Goal: Information Seeking & Learning: Learn about a topic

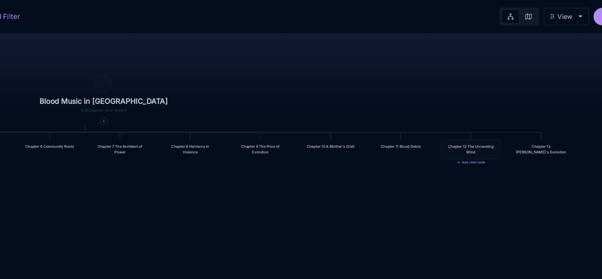
click at [494, 97] on div "Chapter 12 The Unraveling Mind" at bounding box center [494, 95] width 33 height 7
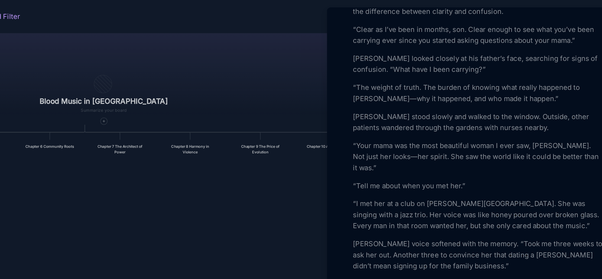
scroll to position [362, 0]
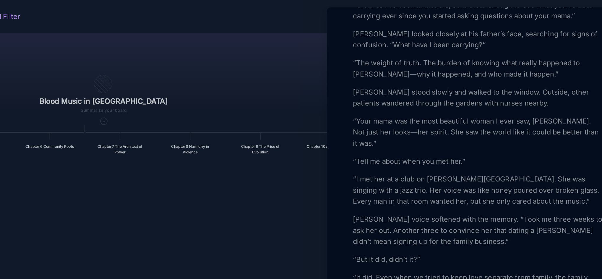
click at [451, 33] on p "[PERSON_NAME] looked closely at his father’s face, searching for signs of confu…" at bounding box center [500, 25] width 162 height 14
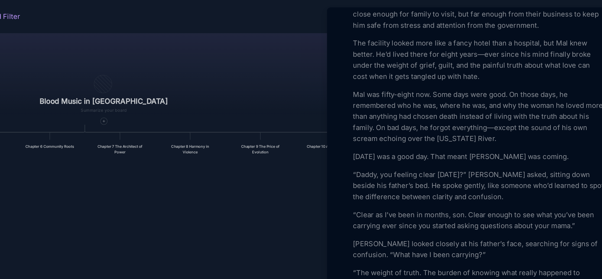
scroll to position [216, 0]
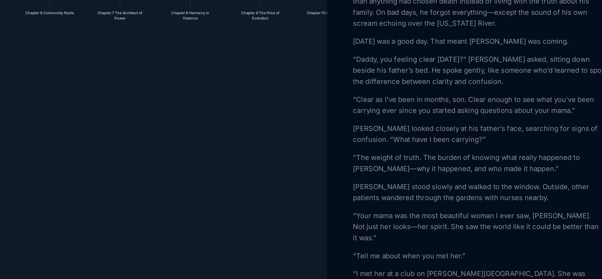
click at [434, 216] on p "[PERSON_NAME] stood slowly and walked to the window. Outside, other patients wa…" at bounding box center [500, 209] width 162 height 14
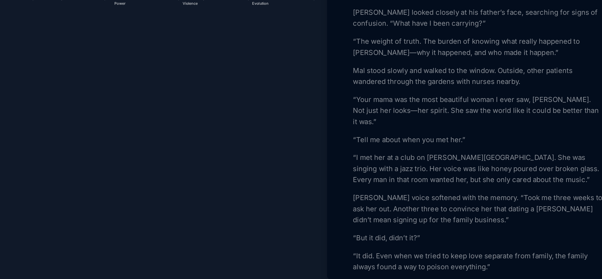
scroll to position [293, 0]
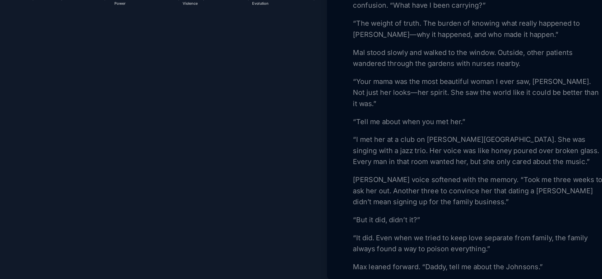
click at [435, 228] on p "[PERSON_NAME] voice softened with the memory. “Took me three weeks to ask her o…" at bounding box center [500, 217] width 162 height 21
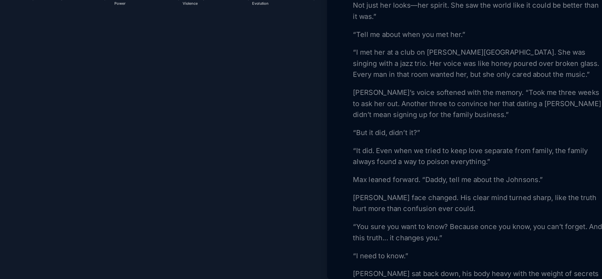
scroll to position [360, 0]
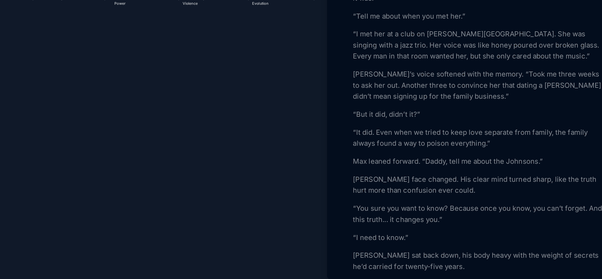
drag, startPoint x: 434, startPoint y: 234, endPoint x: 422, endPoint y: 224, distance: 16.3
click at [422, 202] on p "Max leaned forward. “Daddy, tell me about the Johnsons.”" at bounding box center [500, 198] width 162 height 7
click at [434, 221] on p "[PERSON_NAME] face changed. His clear mind turned sharp, like the truth hurt mo…" at bounding box center [500, 214] width 162 height 14
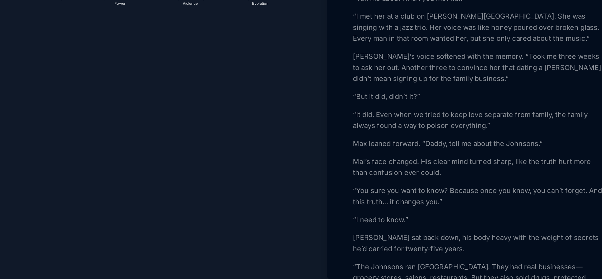
scroll to position [379, 0]
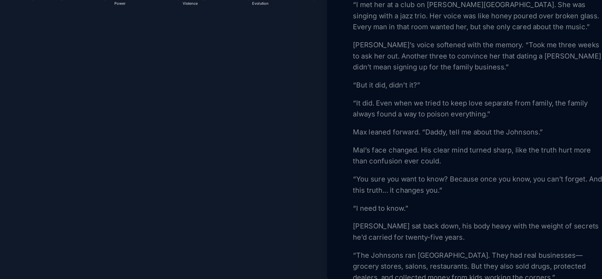
click at [434, 251] on p "[PERSON_NAME] sat back down, his body heavy with the weight of secrets he’d car…" at bounding box center [500, 244] width 162 height 14
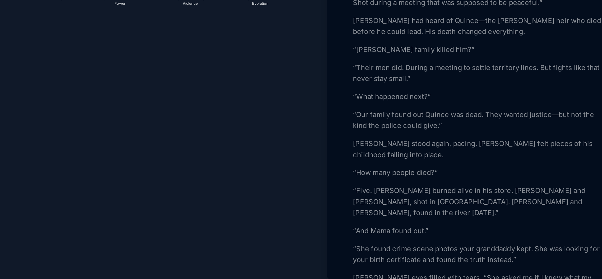
scroll to position [593, 0]
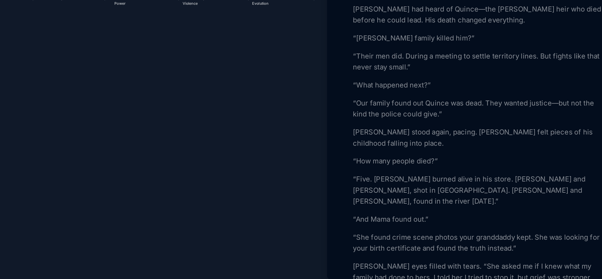
click at [421, 228] on p "“Five. [PERSON_NAME] burned alive in his store. [PERSON_NAME] and [PERSON_NAME]…" at bounding box center [500, 217] width 162 height 21
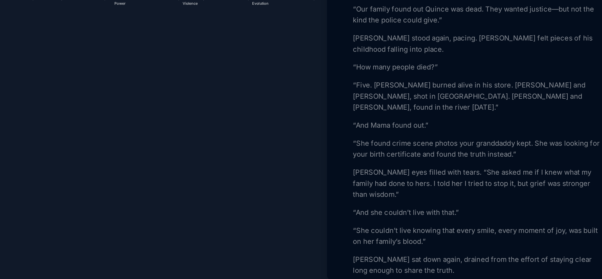
scroll to position [660, 0]
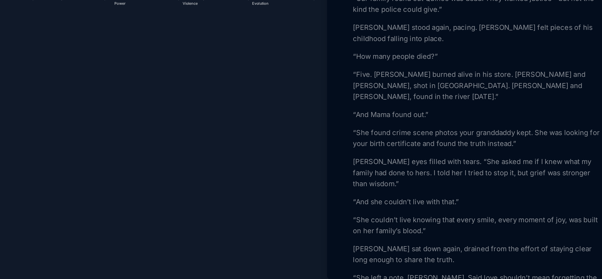
click at [578, 217] on p "[PERSON_NAME] eyes filled with tears. “She asked me if I knew what my family ha…" at bounding box center [500, 205] width 162 height 21
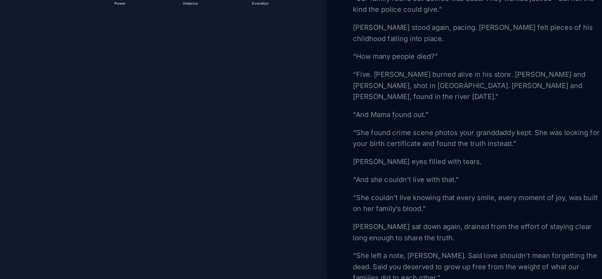
click at [447, 124] on p "[PERSON_NAME] stood again, pacing. [PERSON_NAME] felt pieces of his childhood f…" at bounding box center [500, 116] width 162 height 14
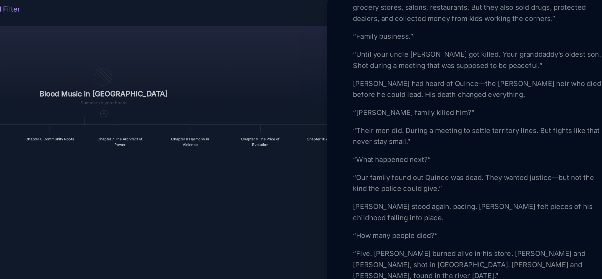
scroll to position [624, 0]
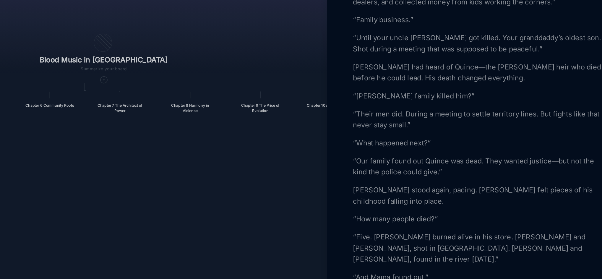
click at [434, 159] on p "[PERSON_NAME] stood again, pacing. [PERSON_NAME] felt pieces of his childhood f…" at bounding box center [500, 152] width 162 height 14
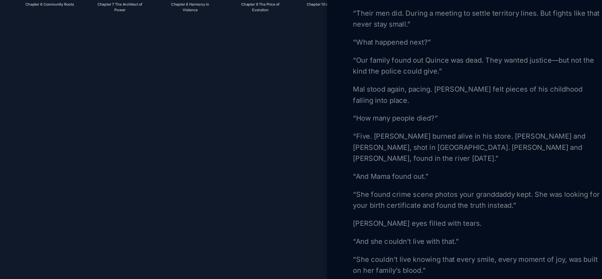
click at [435, 238] on p "[PERSON_NAME] eyes filled with tears." at bounding box center [500, 234] width 162 height 7
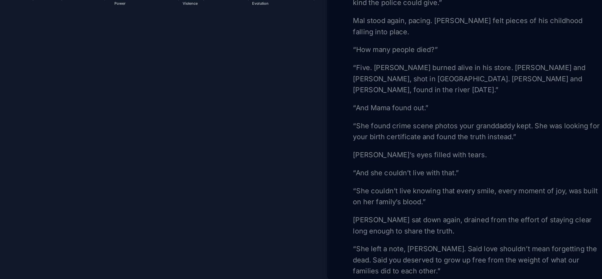
scroll to position [672, 0]
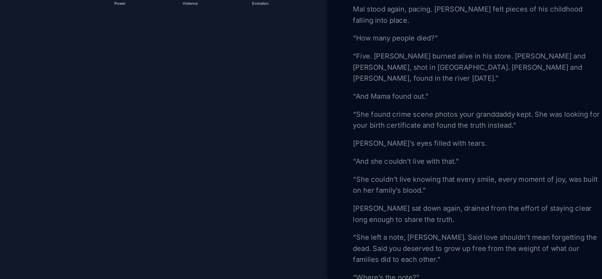
click at [434, 239] on p "[PERSON_NAME] sat down again, drained from the effort of staying clear long eno…" at bounding box center [500, 232] width 162 height 14
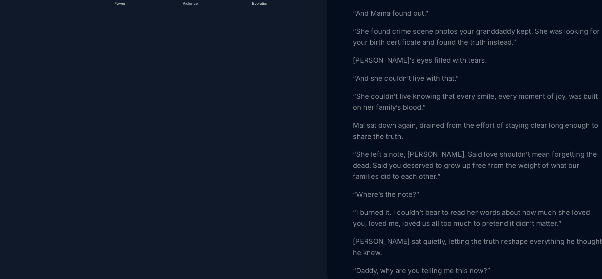
scroll to position [736, 0]
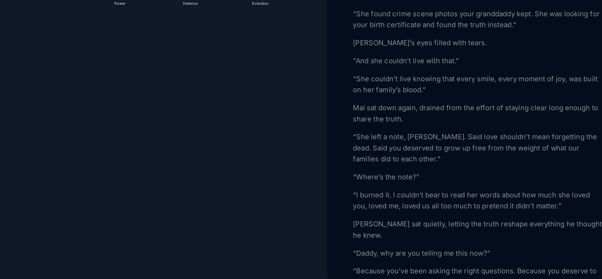
click at [451, 192] on p "“She left a note, [PERSON_NAME]. Said love shouldn’t mean forgetting the dead. …" at bounding box center [500, 189] width 162 height 21
click at [456, 212] on p "“Where’s the note?”" at bounding box center [500, 208] width 162 height 7
click at [442, 229] on p "“I burned it. I couldn’t bear to read her words about how much she loved you, l…" at bounding box center [500, 224] width 162 height 14
click at [498, 229] on p "“I burned them. I couldn’t bear to read her words about how much she loved you,…" at bounding box center [500, 224] width 162 height 14
click at [484, 231] on p "“I burned them. I couldn’t bear to remember her words about how much she loved …" at bounding box center [500, 224] width 162 height 14
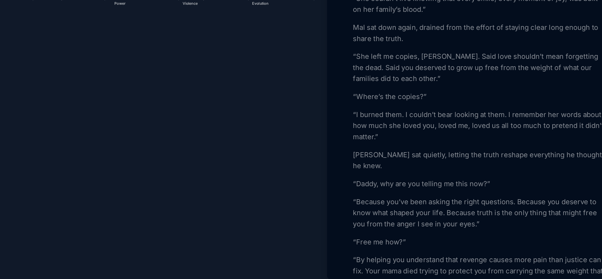
scroll to position [795, 0]
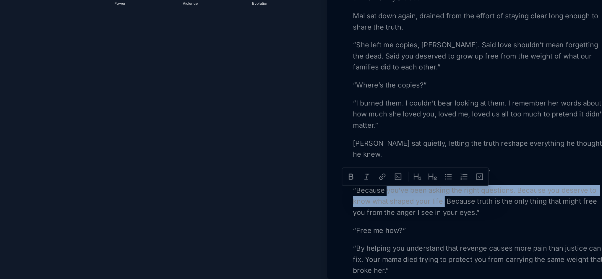
drag, startPoint x: 478, startPoint y: 227, endPoint x: 441, endPoint y: 224, distance: 37.7
click at [441, 224] on p "“Because you’ve been asking the right questions. Because you deserve to know wh…" at bounding box center [500, 224] width 162 height 21
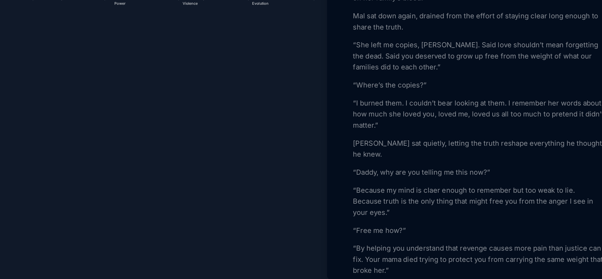
click at [469, 220] on p "“Because my mind is claer enough to remember but too weak to lie. Because truth…" at bounding box center [500, 224] width 162 height 21
drag, startPoint x: 469, startPoint y: 220, endPoint x: 486, endPoint y: 158, distance: 64.5
click at [486, 153] on p "“Where’s the copies?”" at bounding box center [500, 149] width 162 height 7
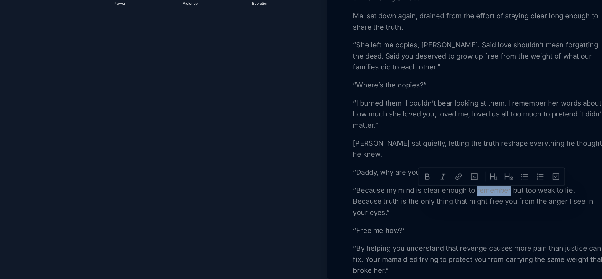
drag, startPoint x: 498, startPoint y: 221, endPoint x: 519, endPoint y: 219, distance: 21.0
click at [519, 219] on p "“Because my mind is clear enough to remember but too weak to lie. Because truth…" at bounding box center [500, 224] width 162 height 21
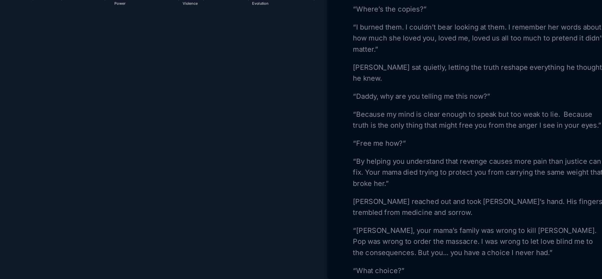
scroll to position [855, 0]
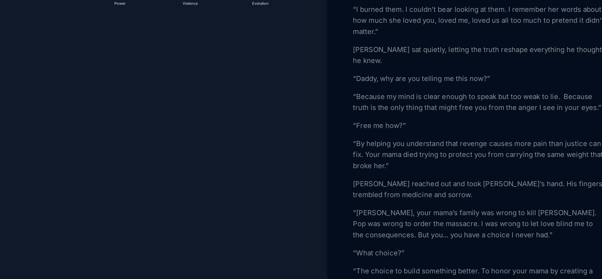
click at [435, 216] on p "[PERSON_NAME] reached out and took [PERSON_NAME]’s hand. His fingers trembled f…" at bounding box center [500, 217] width 162 height 14
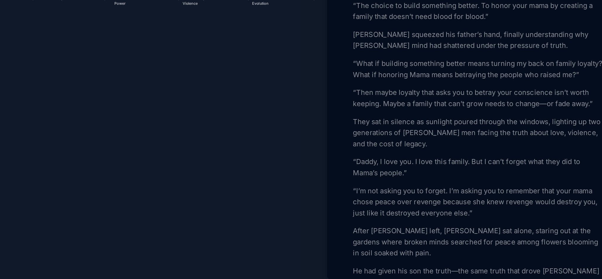
scroll to position [1033, 0]
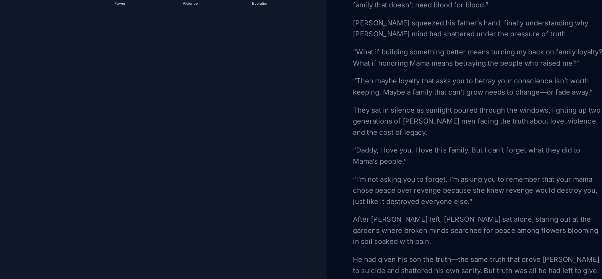
click at [465, 247] on p "After [PERSON_NAME] left, [PERSON_NAME] sat alone, staring out at the gardens w…" at bounding box center [500, 242] width 162 height 21
click at [463, 254] on p "After [PERSON_NAME] left, Mal sat alone, staring out at the gardens where broke…" at bounding box center [500, 242] width 162 height 21
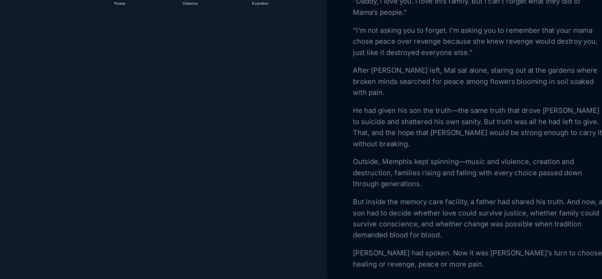
scroll to position [1136, 0]
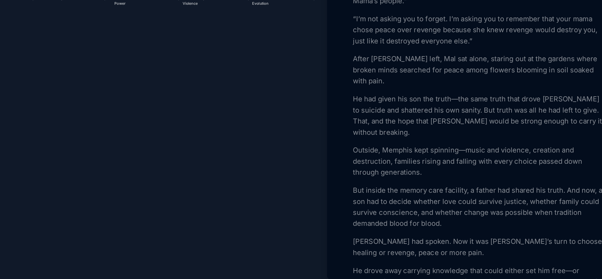
click at [434, 247] on p "[PERSON_NAME] had spoken. Now it was [PERSON_NAME]’s turn to choose: healing or…" at bounding box center [500, 254] width 162 height 14
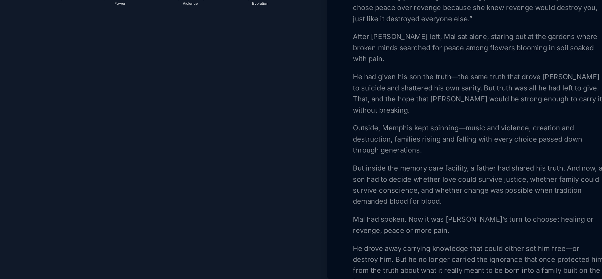
scroll to position [1161, 0]
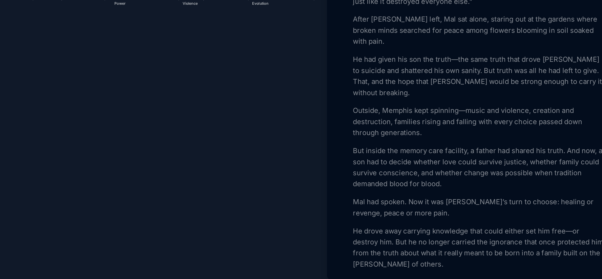
click at [360, 191] on div at bounding box center [301, 139] width 602 height 279
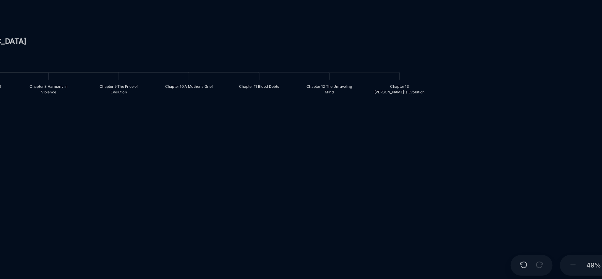
drag, startPoint x: 440, startPoint y: 169, endPoint x: 334, endPoint y: 230, distance: 122.1
click at [334, 230] on div "Blood Music in [GEOGRAPHIC_DATA] Prologue: The Weight of Water Chapter 1 Consci…" at bounding box center [342, 149] width 515 height 260
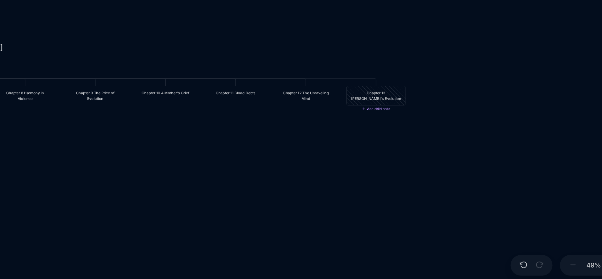
click at [436, 160] on div "Chapter 13 [PERSON_NAME]'s Evolution" at bounding box center [433, 156] width 33 height 7
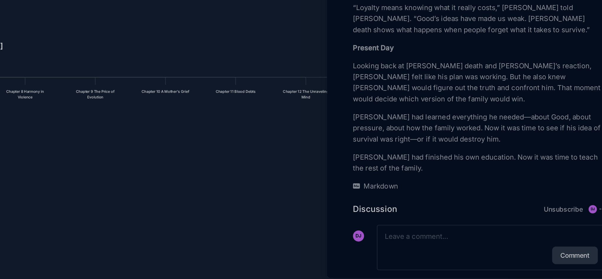
scroll to position [589, 0]
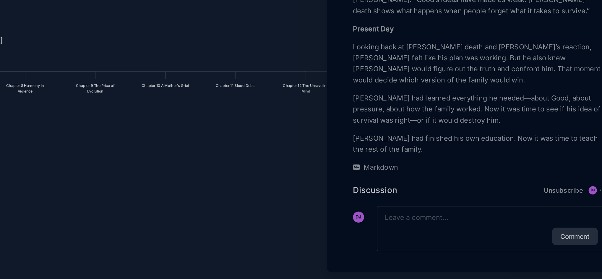
click at [362, 203] on div at bounding box center [301, 139] width 602 height 279
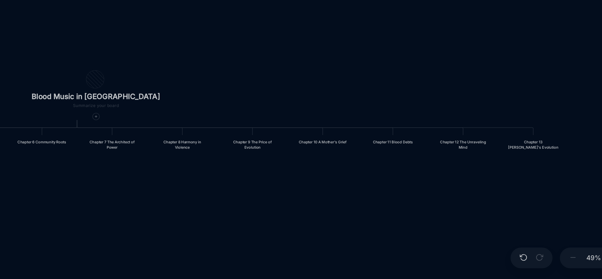
drag, startPoint x: 305, startPoint y: 191, endPoint x: 406, endPoint y: 227, distance: 107.0
click at [406, 227] on div "Blood Music in [GEOGRAPHIC_DATA] Prologue: The Weight of Water Chapter 1 Consci…" at bounding box center [342, 149] width 515 height 260
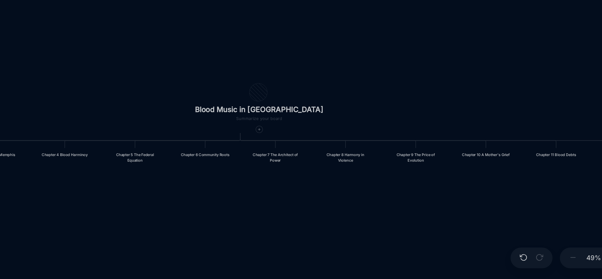
drag, startPoint x: 304, startPoint y: 233, endPoint x: 408, endPoint y: 242, distance: 104.7
click at [408, 242] on div "Blood Music in [GEOGRAPHIC_DATA] Prologue: The Weight of Water Chapter 1 Consci…" at bounding box center [342, 149] width 515 height 260
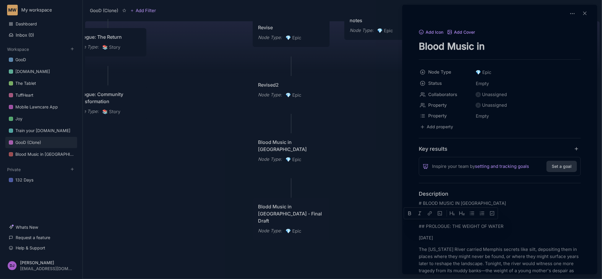
scroll to position [9289, 0]
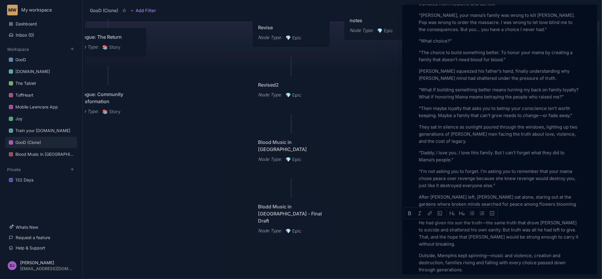
click at [223, 140] on div at bounding box center [301, 139] width 602 height 279
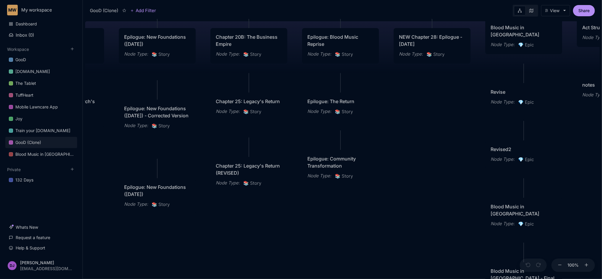
drag, startPoint x: 203, startPoint y: 119, endPoint x: 437, endPoint y: 183, distance: 242.5
click at [437, 183] on div "GooD (Clone) PLOT Node Type : 💎 Epic Status : Done Plot Revised Node Type : 📚 S…" at bounding box center [342, 149] width 515 height 260
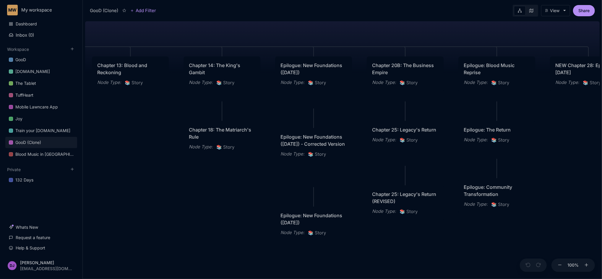
drag, startPoint x: 257, startPoint y: 231, endPoint x: 445, endPoint y: 271, distance: 192.3
click at [445, 271] on div "GooD (Clone) PLOT Node Type : 💎 Epic Status : Done Plot Revised Node Type : 📚 S…" at bounding box center [342, 149] width 515 height 260
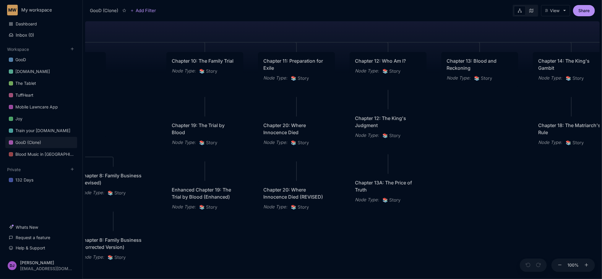
drag, startPoint x: 191, startPoint y: 160, endPoint x: 508, endPoint y: 143, distance: 317.1
click at [508, 143] on div "GooD (Clone) PLOT Node Type : 💎 Epic Status : Done Plot Revised Node Type : 📚 S…" at bounding box center [342, 149] width 515 height 260
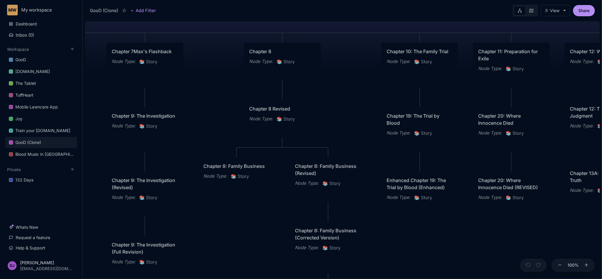
drag, startPoint x: 139, startPoint y: 97, endPoint x: 355, endPoint y: 87, distance: 216.0
click at [355, 87] on div "GooD (Clone) PLOT Node Type : 💎 Epic Status : Done Plot Revised Node Type : 📚 S…" at bounding box center [342, 149] width 515 height 260
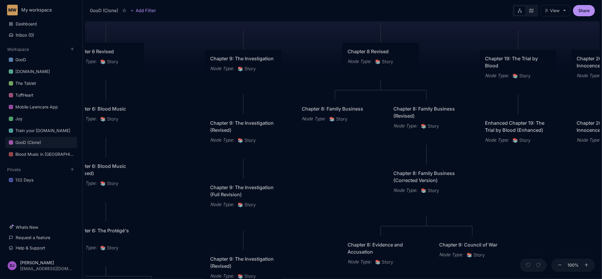
drag, startPoint x: 206, startPoint y: 106, endPoint x: 321, endPoint y: 40, distance: 132.2
click at [321, 40] on div "GooD (Clone) PLOT Node Type : 💎 Epic Status : Done Plot Revised Node Type : 📚 S…" at bounding box center [342, 149] width 515 height 260
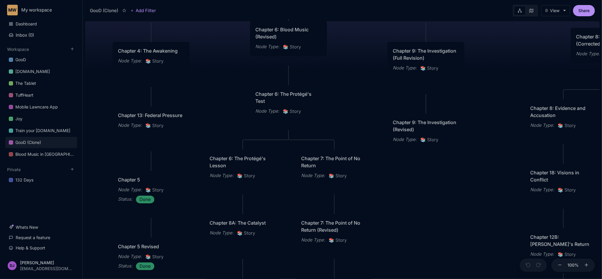
drag, startPoint x: 199, startPoint y: 205, endPoint x: 364, endPoint y: 77, distance: 209.0
click at [364, 77] on div "GooD (Clone) PLOT Node Type : 💎 Epic Status : Done Plot Revised Node Type : 📚 S…" at bounding box center [342, 149] width 515 height 260
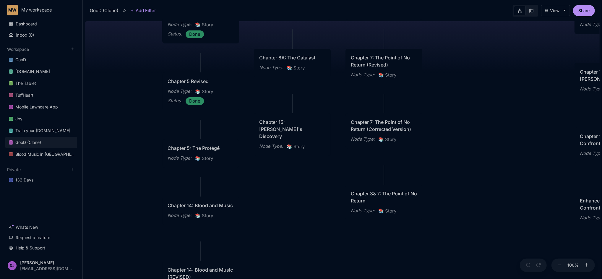
drag, startPoint x: 445, startPoint y: 205, endPoint x: 495, endPoint y: 40, distance: 172.8
click at [495, 40] on div "GooD (Clone) PLOT Node Type : 💎 Epic Status : Done Plot Revised Node Type : 📚 S…" at bounding box center [342, 149] width 515 height 260
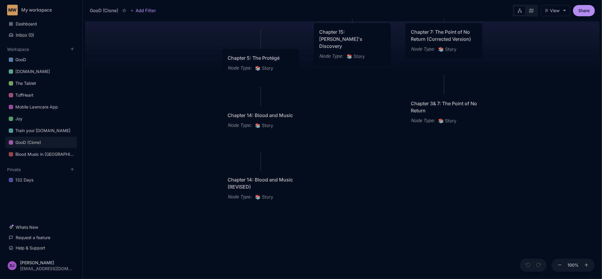
drag, startPoint x: 291, startPoint y: 221, endPoint x: 350, endPoint y: 131, distance: 107.9
click at [350, 131] on div "GooD (Clone) PLOT Node Type : 💎 Epic Status : Done Plot Revised Node Type : 📚 S…" at bounding box center [342, 149] width 515 height 260
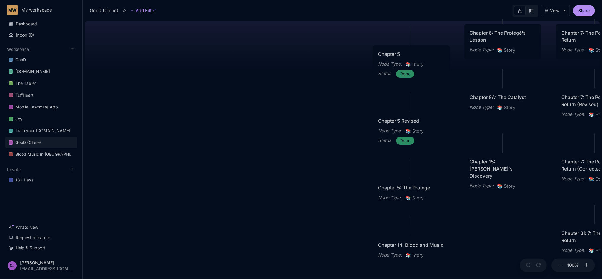
drag, startPoint x: 135, startPoint y: 159, endPoint x: 285, endPoint y: 289, distance: 199.3
click at [285, 279] on html "MW My workspace Dashboard Inbox ( 0 ) Workspace GooD Sizemic.com The Tablet Tuf…" at bounding box center [301, 139] width 602 height 279
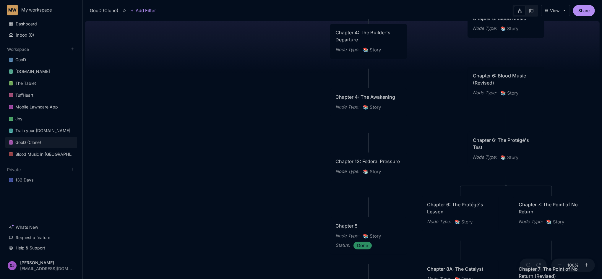
drag, startPoint x: 278, startPoint y: 128, endPoint x: 235, endPoint y: 299, distance: 176.5
click at [235, 279] on html "MW My workspace Dashboard Inbox ( 0 ) Workspace GooD Sizemic.com The Tablet Tuf…" at bounding box center [301, 139] width 602 height 279
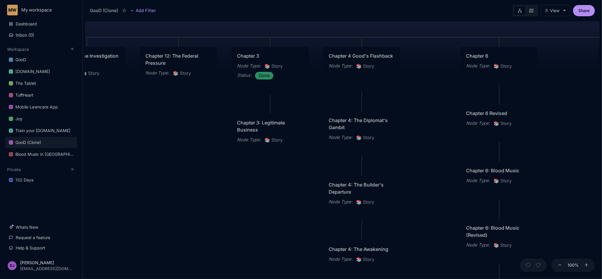
drag, startPoint x: 260, startPoint y: 100, endPoint x: 253, endPoint y: 252, distance: 152.4
click at [253, 252] on div "GooD (Clone) PLOT Node Type : 💎 Epic Status : Done Plot Revised Node Type : 📚 S…" at bounding box center [342, 149] width 515 height 260
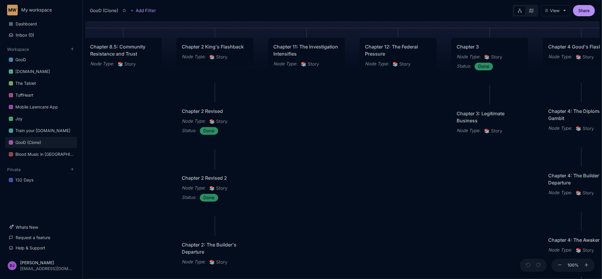
drag, startPoint x: 181, startPoint y: 191, endPoint x: 400, endPoint y: 182, distance: 219.9
click at [400, 182] on div "GooD (Clone) PLOT Node Type : 💎 Epic Status : Done Plot Revised Node Type : 📚 S…" at bounding box center [342, 149] width 515 height 260
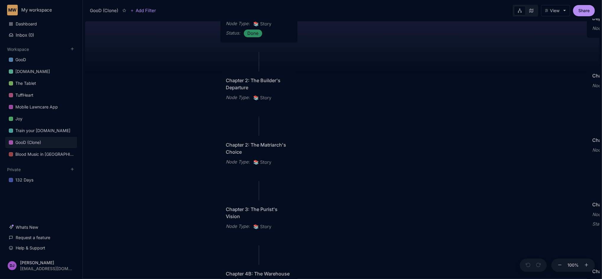
drag, startPoint x: 369, startPoint y: 203, endPoint x: 413, endPoint y: 39, distance: 170.2
click at [413, 39] on div "GooD (Clone) PLOT Node Type : 💎 Epic Status : Done Plot Revised Node Type : 📚 S…" at bounding box center [342, 149] width 515 height 260
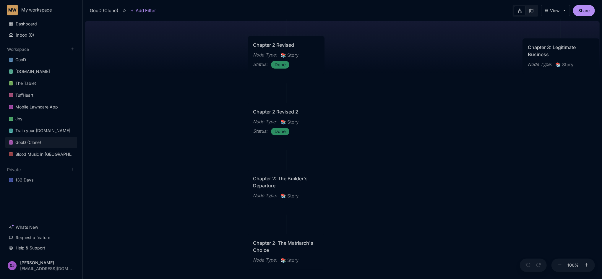
drag, startPoint x: 394, startPoint y: 201, endPoint x: 422, endPoint y: 299, distance: 101.9
click at [422, 279] on html "MW My workspace Dashboard Inbox ( 0 ) Workspace GooD Sizemic.com The Tablet Tuf…" at bounding box center [301, 139] width 602 height 279
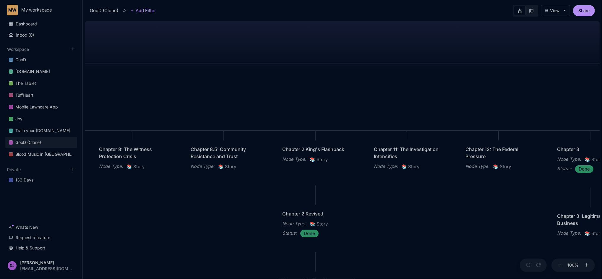
drag, startPoint x: 223, startPoint y: 130, endPoint x: 252, endPoint y: 299, distance: 171.3
click at [252, 279] on html "MW My workspace Dashboard Inbox ( 0 ) Workspace GooD Sizemic.com The Tablet Tuf…" at bounding box center [301, 139] width 602 height 279
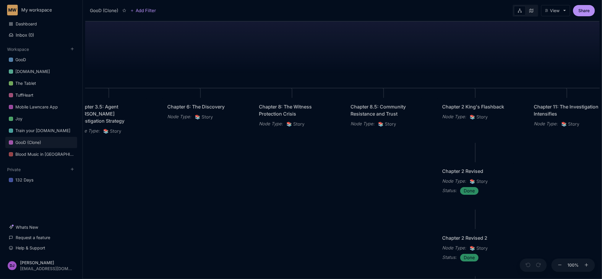
drag, startPoint x: 163, startPoint y: 267, endPoint x: 323, endPoint y: 224, distance: 166.1
click at [323, 224] on div "GooD (Clone) PLOT Node Type : 💎 Epic Status : Done Plot Revised Node Type : 📚 S…" at bounding box center [342, 149] width 515 height 260
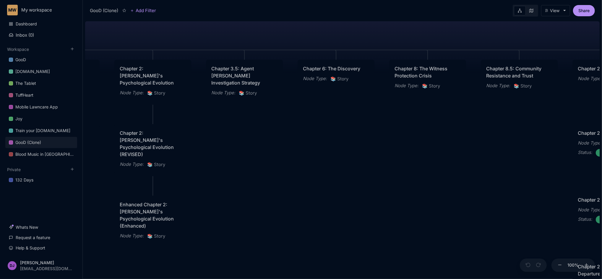
drag, startPoint x: 216, startPoint y: 229, endPoint x: 351, endPoint y: 191, distance: 140.4
click at [351, 191] on div "GooD (Clone) PLOT Node Type : 💎 Epic Status : Done Plot Revised Node Type : 📚 S…" at bounding box center [342, 149] width 515 height 260
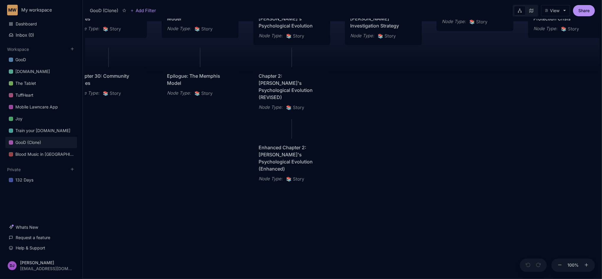
drag, startPoint x: 260, startPoint y: 211, endPoint x: 439, endPoint y: 152, distance: 187.8
click at [439, 152] on div "GooD (Clone) PLOT Node Type : 💎 Epic Status : Done Plot Revised Node Type : 📚 S…" at bounding box center [342, 149] width 515 height 260
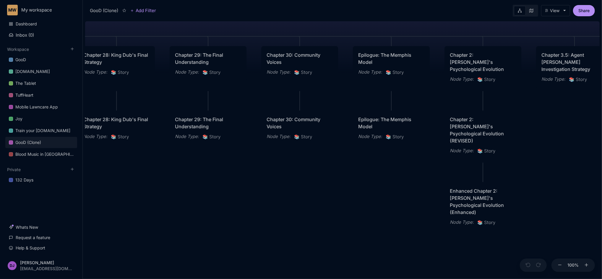
drag, startPoint x: 229, startPoint y: 157, endPoint x: 381, endPoint y: 202, distance: 158.4
click at [381, 202] on div "GooD (Clone) PLOT Node Type : 💎 Epic Status : Done Plot Revised Node Type : 📚 S…" at bounding box center [342, 149] width 515 height 260
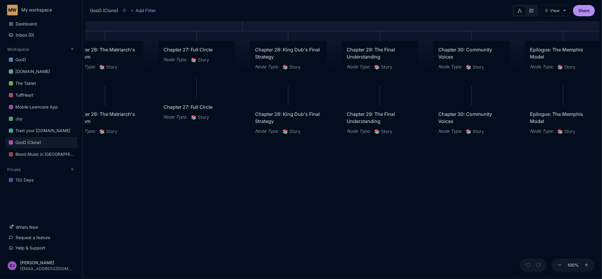
drag, startPoint x: 205, startPoint y: 221, endPoint x: 377, endPoint y: 216, distance: 171.9
click at [377, 216] on div "GooD (Clone) PLOT Node Type : 💎 Epic Status : Done Plot Revised Node Type : 📚 S…" at bounding box center [342, 149] width 515 height 260
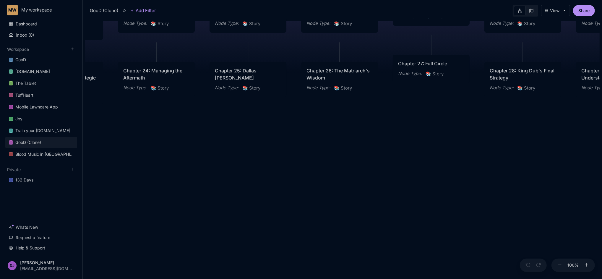
drag, startPoint x: 174, startPoint y: 238, endPoint x: 409, endPoint y: 194, distance: 238.7
click at [409, 194] on div "GooD (Clone) PLOT Node Type : 💎 Epic Status : Done Plot Revised Node Type : 📚 S…" at bounding box center [342, 149] width 515 height 260
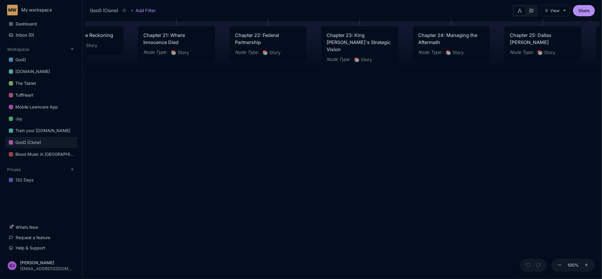
drag, startPoint x: 167, startPoint y: 202, endPoint x: 462, endPoint y: 166, distance: 297.2
click at [462, 166] on div "GooD (Clone) PLOT Node Type : 💎 Epic Status : Done Plot Revised Node Type : 📚 S…" at bounding box center [342, 149] width 515 height 260
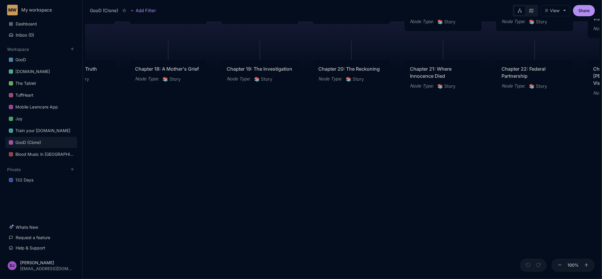
drag, startPoint x: 183, startPoint y: 182, endPoint x: 483, endPoint y: 231, distance: 304.4
click at [483, 231] on div "GooD (Clone) PLOT Node Type : 💎 Epic Status : Done Plot Revised Node Type : 📚 S…" at bounding box center [342, 149] width 515 height 260
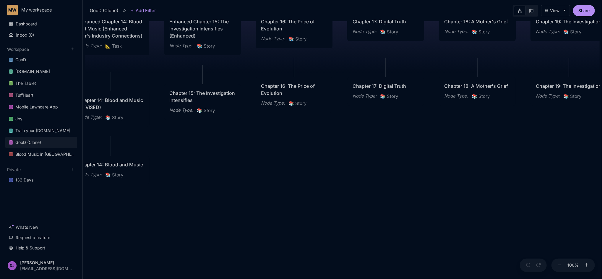
drag, startPoint x: 185, startPoint y: 211, endPoint x: 460, endPoint y: 212, distance: 275.6
click at [460, 212] on div "GooD (Clone) PLOT Node Type : 💎 Epic Status : Done Plot Revised Node Type : 📚 S…" at bounding box center [342, 149] width 515 height 260
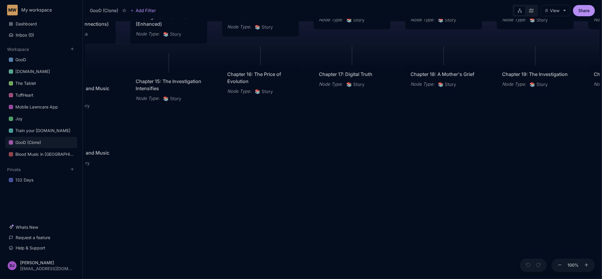
drag, startPoint x: 253, startPoint y: 199, endPoint x: 219, endPoint y: 187, distance: 35.7
click at [219, 187] on div "GooD (Clone) PLOT Node Type : 💎 Epic Status : Done Plot Revised Node Type : 📚 S…" at bounding box center [342, 149] width 515 height 260
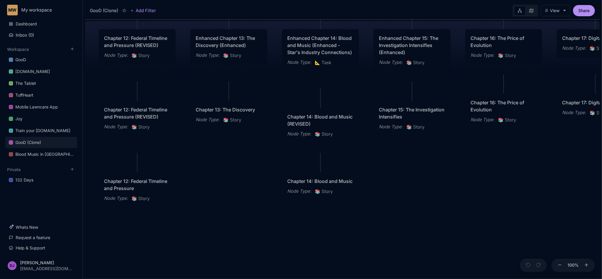
drag, startPoint x: 252, startPoint y: 187, endPoint x: 475, endPoint y: 219, distance: 225.2
click at [475, 219] on div "GooD (Clone) PLOT Node Type : 💎 Epic Status : Done Plot Revised Node Type : 📚 S…" at bounding box center [342, 149] width 515 height 260
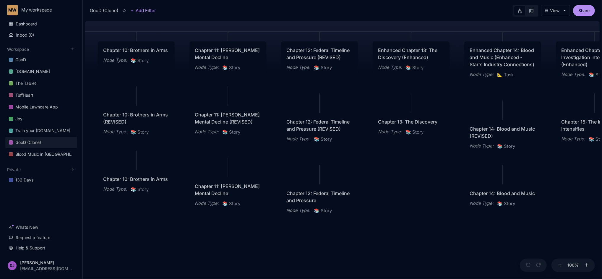
drag, startPoint x: 220, startPoint y: 168, endPoint x: 390, endPoint y: 177, distance: 169.9
click at [390, 177] on div "GooD (Clone) PLOT Node Type : 💎 Epic Status : Done Plot Revised Node Type : 📚 S…" at bounding box center [342, 149] width 515 height 260
click at [232, 196] on div "Chapter 11: Mallory's Mental Decline" at bounding box center [228, 190] width 66 height 14
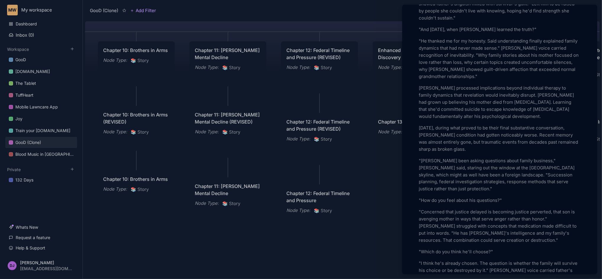
scroll to position [710, 0]
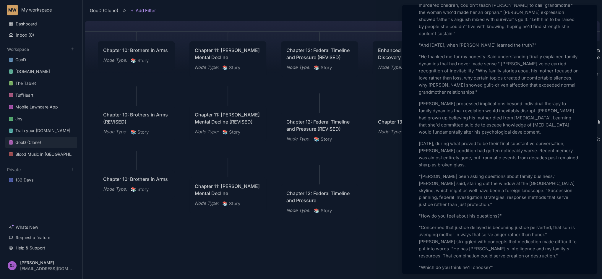
drag, startPoint x: 168, startPoint y: 237, endPoint x: 258, endPoint y: 231, distance: 90.1
click at [258, 231] on div at bounding box center [301, 139] width 602 height 279
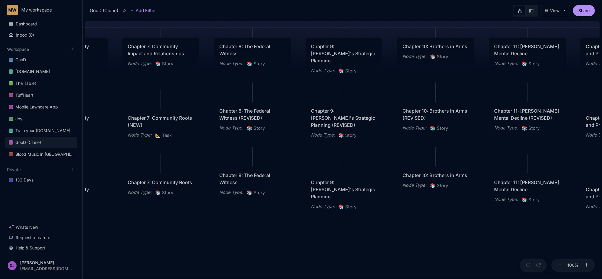
drag, startPoint x: 181, startPoint y: 232, endPoint x: 480, endPoint y: 229, distance: 299.5
click at [480, 229] on div "GooD (Clone) PLOT Node Type : 💎 Epic Status : Done Plot Revised Node Type : 📚 S…" at bounding box center [342, 149] width 515 height 260
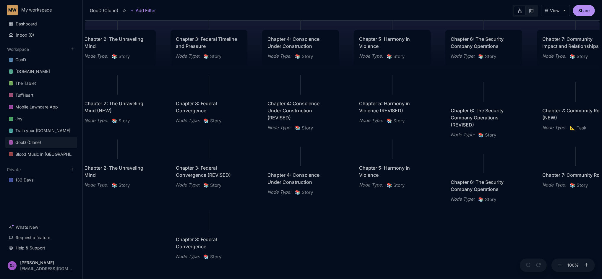
drag, startPoint x: 189, startPoint y: 231, endPoint x: 603, endPoint y: 224, distance: 414.9
click at [602, 224] on html "MW My workspace Dashboard Inbox ( 0 ) Workspace GooD Sizemic.com The Tablet Tuf…" at bounding box center [301, 139] width 602 height 279
click at [112, 164] on div "Chapter 2: The Unraveling Mind Node Type : 📚 Story" at bounding box center [117, 176] width 77 height 35
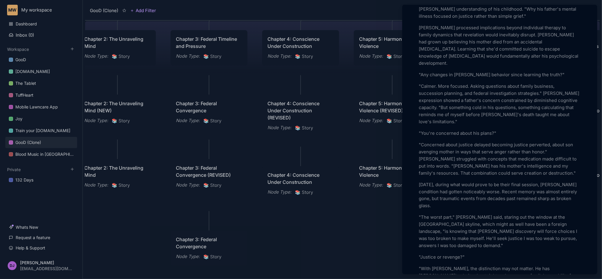
scroll to position [694, 0]
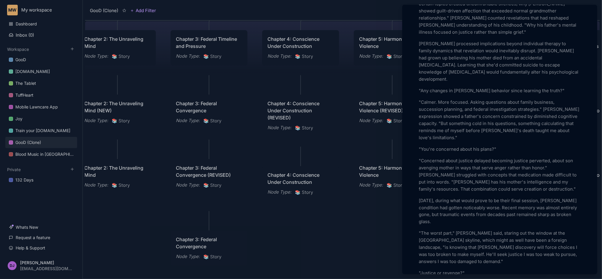
click at [111, 162] on div at bounding box center [301, 139] width 602 height 279
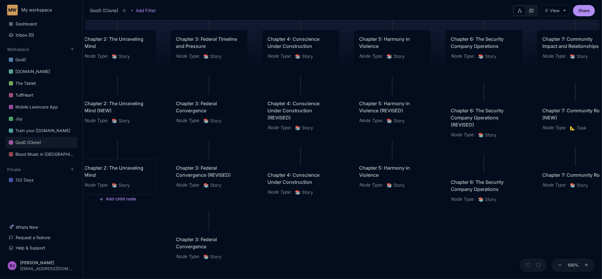
click at [112, 171] on div "Chapter 2: The Unraveling Mind" at bounding box center [117, 171] width 66 height 14
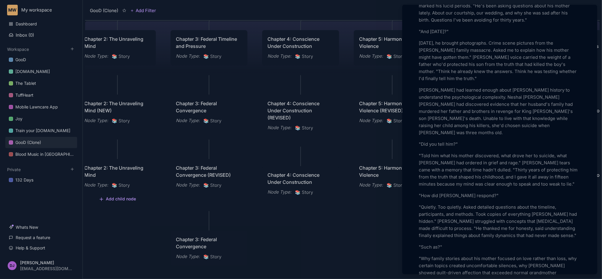
scroll to position [441, 0]
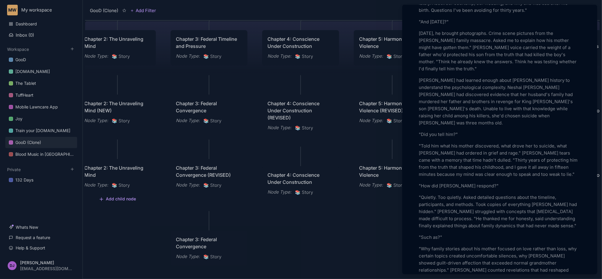
drag, startPoint x: 129, startPoint y: 247, endPoint x: 297, endPoint y: 230, distance: 168.0
click at [297, 230] on div at bounding box center [301, 139] width 602 height 279
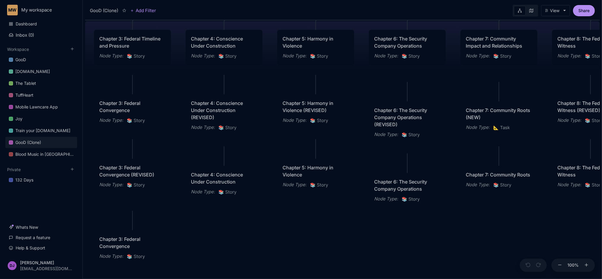
drag, startPoint x: 393, startPoint y: 237, endPoint x: 316, endPoint y: 237, distance: 76.6
click at [316, 237] on div "GooD (Clone) PLOT Node Type : 💎 Epic Status : Done Plot Revised Node Type : 📚 S…" at bounding box center [342, 149] width 515 height 260
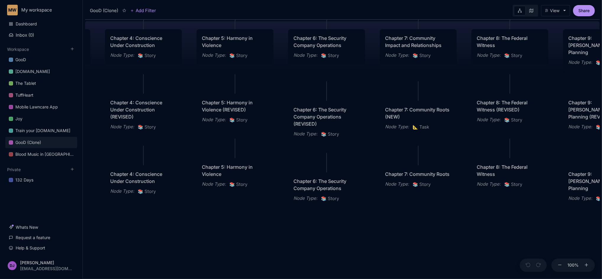
drag, startPoint x: 439, startPoint y: 250, endPoint x: 318, endPoint y: 251, distance: 120.9
click at [318, 251] on div "GooD (Clone) PLOT Node Type : 💎 Epic Status : Done Plot Revised Node Type : 📚 S…" at bounding box center [342, 149] width 515 height 260
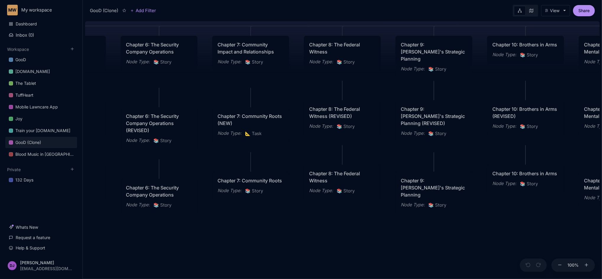
drag, startPoint x: 478, startPoint y: 248, endPoint x: 350, endPoint y: 253, distance: 127.5
click at [350, 253] on div "GooD (Clone) PLOT Node Type : 💎 Epic Status : Done Plot Revised Node Type : 📚 S…" at bounding box center [342, 149] width 515 height 260
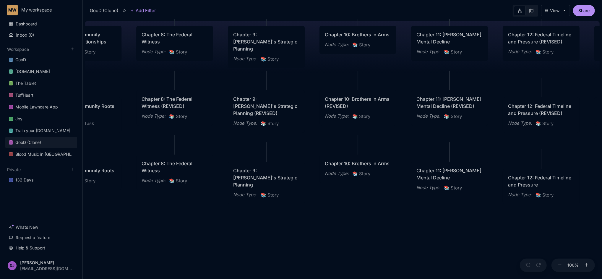
drag, startPoint x: 493, startPoint y: 258, endPoint x: 325, endPoint y: 247, distance: 168.5
click at [325, 247] on div "GooD (Clone) PLOT Node Type : 💎 Epic Status : Done Plot Revised Node Type : 📚 S…" at bounding box center [342, 149] width 515 height 260
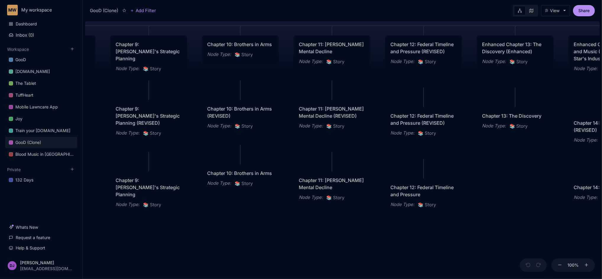
drag, startPoint x: 492, startPoint y: 254, endPoint x: 375, endPoint y: 264, distance: 117.5
click at [375, 264] on div "GooD (Clone) PLOT Node Type : 💎 Epic Status : Done Plot Revised Node Type : 📚 S…" at bounding box center [342, 149] width 515 height 260
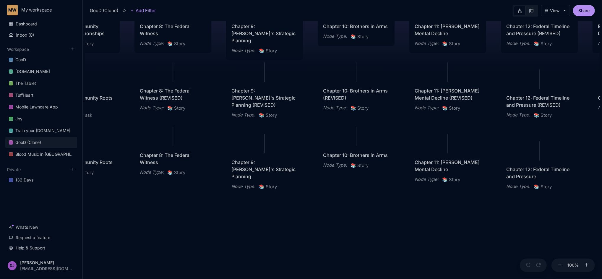
drag, startPoint x: 290, startPoint y: 263, endPoint x: 406, endPoint y: 245, distance: 117.3
click at [406, 245] on div "GooD (Clone) PLOT Node Type : 💎 Epic Status : Done Plot Revised Node Type : 📚 S…" at bounding box center [342, 149] width 515 height 260
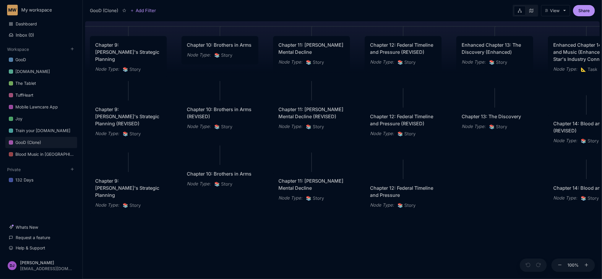
drag, startPoint x: 298, startPoint y: 226, endPoint x: 162, endPoint y: 245, distance: 137.6
click at [162, 245] on div "GooD (Clone) PLOT Node Type : 💎 Epic Status : Done Plot Revised Node Type : 📚 S…" at bounding box center [342, 149] width 515 height 260
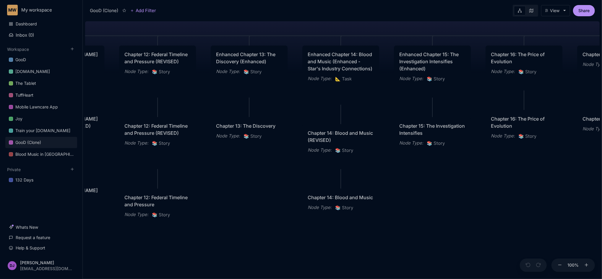
drag, startPoint x: 466, startPoint y: 232, endPoint x: 220, endPoint y: 242, distance: 245.9
click at [220, 242] on div "GooD (Clone) PLOT Node Type : 💎 Epic Status : Done Plot Revised Node Type : 📚 S…" at bounding box center [342, 149] width 515 height 260
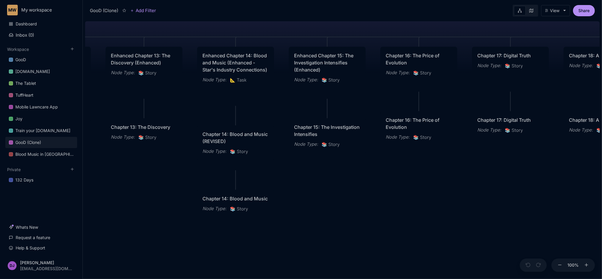
drag, startPoint x: 508, startPoint y: 211, endPoint x: 394, endPoint y: 212, distance: 113.8
click at [394, 212] on div "GooD (Clone) PLOT Node Type : 💎 Epic Status : Done Plot Revised Node Type : 📚 S…" at bounding box center [342, 149] width 515 height 260
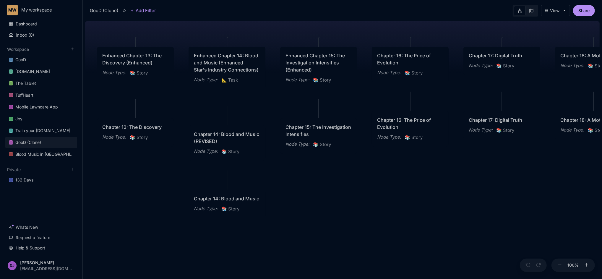
click at [344, 135] on div "Chapter 15: The Investigation Intensifies Node Type : 📚 Story" at bounding box center [318, 135] width 77 height 35
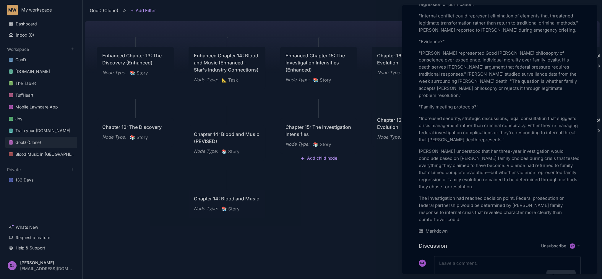
scroll to position [851, 0]
drag, startPoint x: 391, startPoint y: 229, endPoint x: 376, endPoint y: 226, distance: 14.7
click at [376, 226] on div at bounding box center [301, 139] width 602 height 279
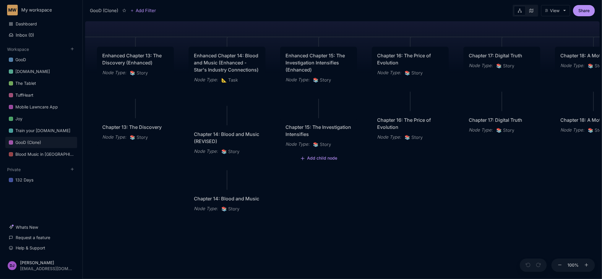
click at [376, 226] on div "GooD (Clone) PLOT Node Type : 💎 Epic Status : Done Plot Revised Node Type : 📚 S…" at bounding box center [342, 149] width 515 height 260
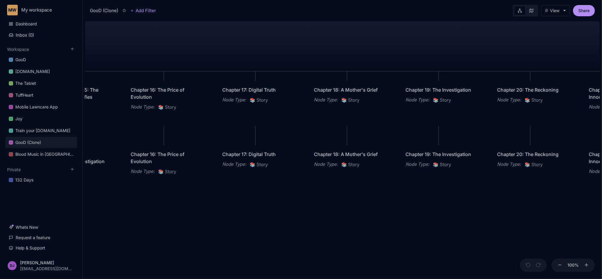
drag, startPoint x: 516, startPoint y: 214, endPoint x: 270, endPoint y: 249, distance: 248.9
click at [270, 249] on div "GooD (Clone) PLOT Node Type : 💎 Epic Status : Done Plot Revised Node Type : 📚 S…" at bounding box center [342, 149] width 515 height 260
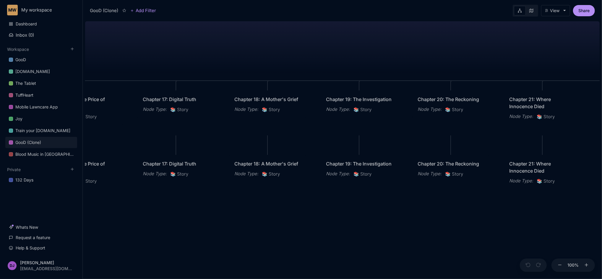
drag, startPoint x: 445, startPoint y: 215, endPoint x: 366, endPoint y: 224, distance: 80.1
click at [366, 224] on div "GooD (Clone) PLOT Node Type : 💎 Epic Status : Done Plot Revised Node Type : 📚 S…" at bounding box center [342, 149] width 515 height 260
click at [369, 167] on div "Chapter 19: The Investigation" at bounding box center [359, 163] width 66 height 7
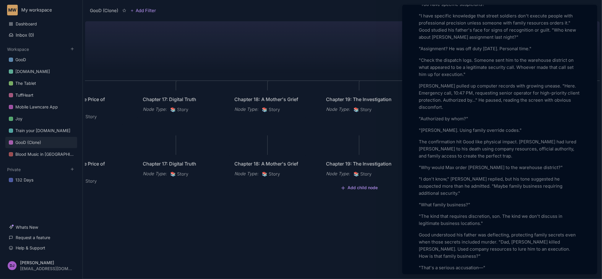
scroll to position [615, 0]
drag, startPoint x: 385, startPoint y: 233, endPoint x: 333, endPoint y: 228, distance: 52.2
click at [333, 228] on div at bounding box center [301, 139] width 602 height 279
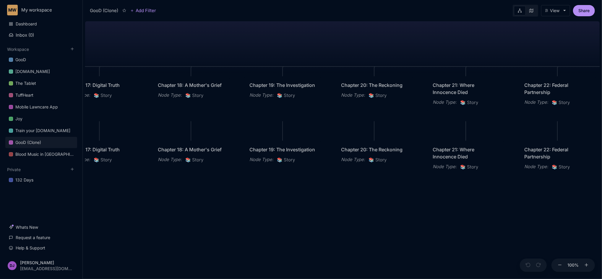
drag, startPoint x: 432, startPoint y: 228, endPoint x: 354, endPoint y: 213, distance: 80.0
click at [354, 213] on div "GooD (Clone) PLOT Node Type : 💎 Epic Status : Done Plot Revised Node Type : 📚 S…" at bounding box center [342, 149] width 515 height 260
click at [385, 150] on div "Chapter 20: The Reckoning Node Type : 📚 Story" at bounding box center [372, 154] width 77 height 28
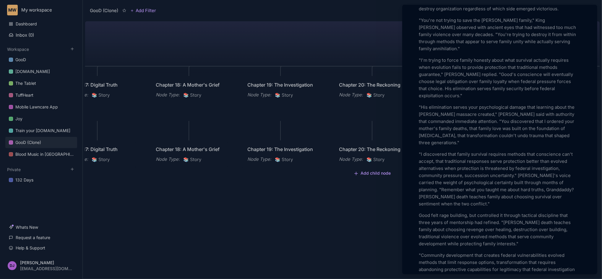
scroll to position [914, 0]
click at [367, 218] on div at bounding box center [301, 139] width 602 height 279
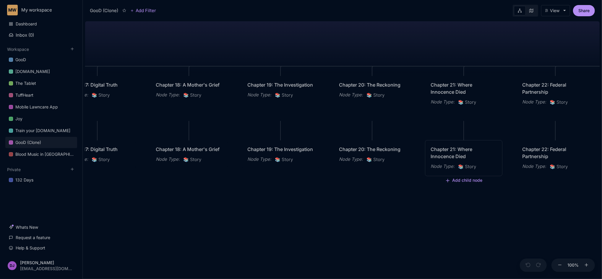
click at [469, 158] on div "Chapter 21: Where Innocence Died" at bounding box center [464, 153] width 66 height 14
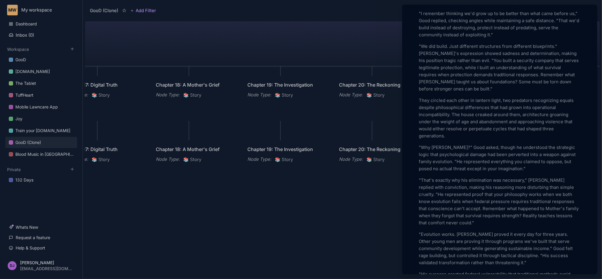
scroll to position [441, 0]
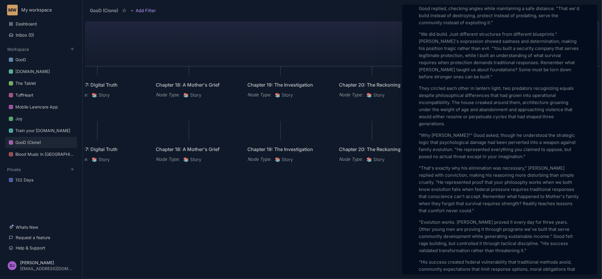
click at [347, 244] on div at bounding box center [301, 139] width 602 height 279
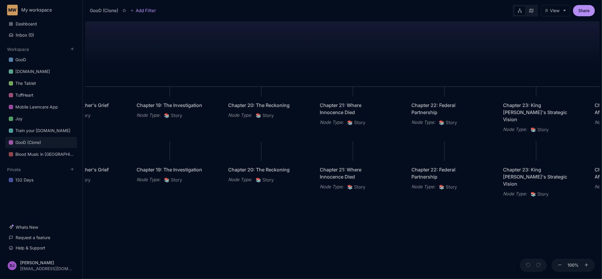
drag, startPoint x: 455, startPoint y: 224, endPoint x: 344, endPoint y: 245, distance: 112.7
click at [344, 245] on div "GooD (Clone) PLOT Node Type : 💎 Epic Status : Done Plot Revised Node Type : 📚 S…" at bounding box center [342, 149] width 515 height 260
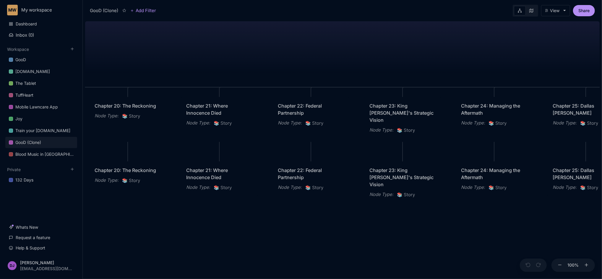
drag, startPoint x: 493, startPoint y: 233, endPoint x: 360, endPoint y: 233, distance: 133.6
click at [360, 233] on div "GooD (Clone) PLOT Node Type : 💎 Epic Status : Done Plot Revised Node Type : 📚 S…" at bounding box center [342, 149] width 515 height 260
click at [310, 178] on div "Chapter 22: Federal Partnership" at bounding box center [311, 174] width 66 height 14
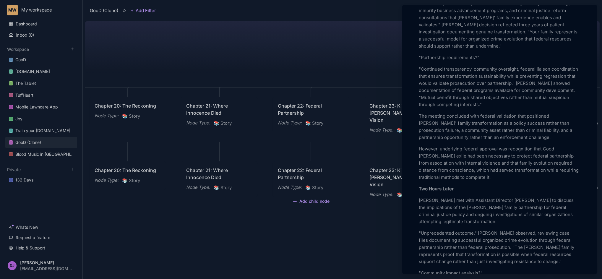
scroll to position [583, 0]
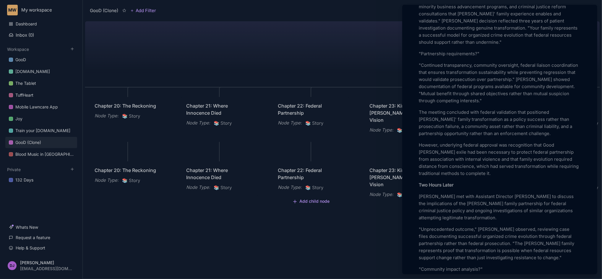
click at [357, 232] on div at bounding box center [301, 139] width 602 height 279
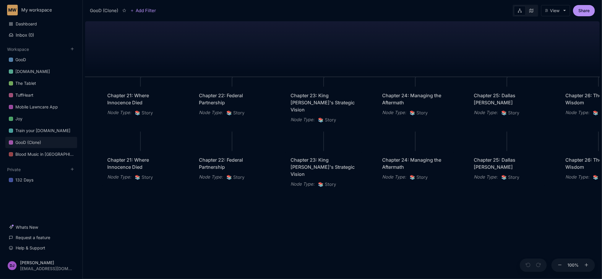
drag, startPoint x: 447, startPoint y: 233, endPoint x: 358, endPoint y: 220, distance: 90.3
click at [358, 220] on div "GooD (Clone) PLOT Node Type : 💎 Epic Status : Done Plot Revised Node Type : 📚 S…" at bounding box center [342, 149] width 515 height 260
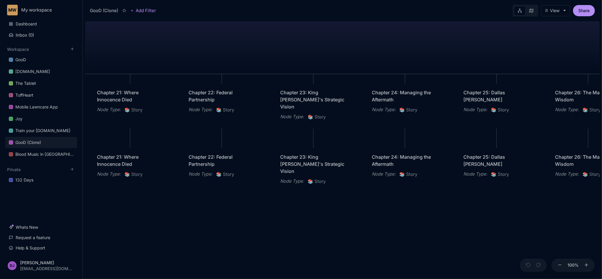
click at [324, 178] on span "📚 Story" at bounding box center [317, 181] width 18 height 7
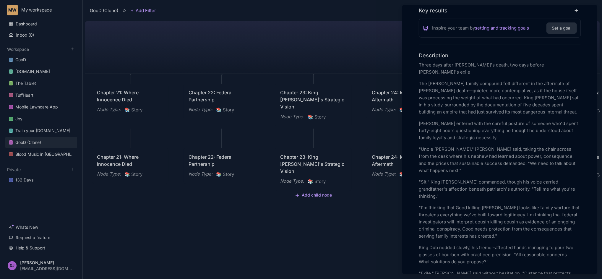
scroll to position [158, 0]
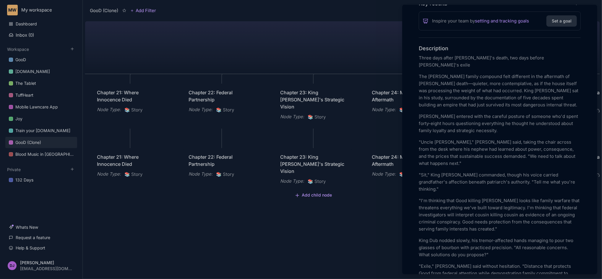
click at [356, 228] on div at bounding box center [301, 139] width 602 height 279
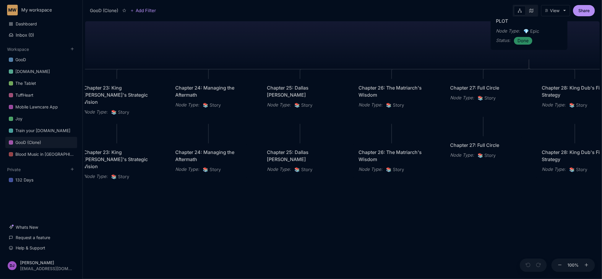
drag, startPoint x: 517, startPoint y: 244, endPoint x: 311, endPoint y: 240, distance: 206.1
click at [311, 240] on div "GooD (Clone) PLOT Node Type : 💎 Epic Status : Done Plot Revised Node Type : 📚 S…" at bounding box center [342, 149] width 515 height 260
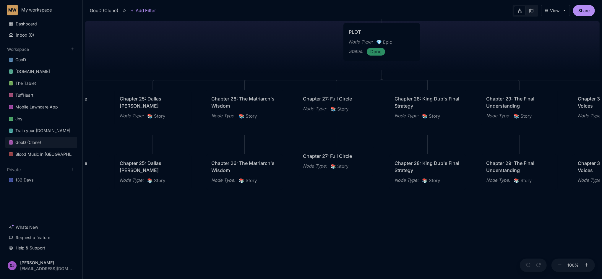
drag, startPoint x: 463, startPoint y: 225, endPoint x: 325, endPoint y: 236, distance: 138.2
click at [325, 236] on div "GooD (Clone) PLOT Node Type : 💎 Epic Status : Done Plot Revised Node Type : 📚 S…" at bounding box center [342, 149] width 515 height 260
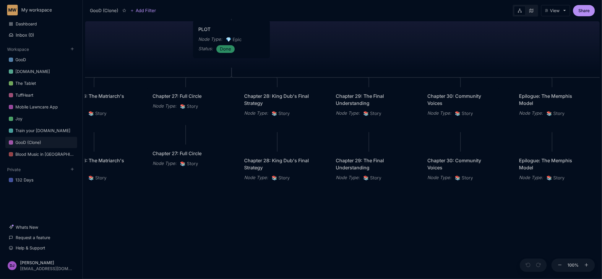
drag, startPoint x: 488, startPoint y: 232, endPoint x: 338, endPoint y: 229, distance: 150.5
click at [338, 229] on div "GooD (Clone) PLOT Node Type : 💎 Epic Status : Done Plot Revised Node Type : 📚 S…" at bounding box center [342, 149] width 515 height 260
click at [367, 171] on div "Chapter 29: The Final Understanding" at bounding box center [369, 164] width 66 height 14
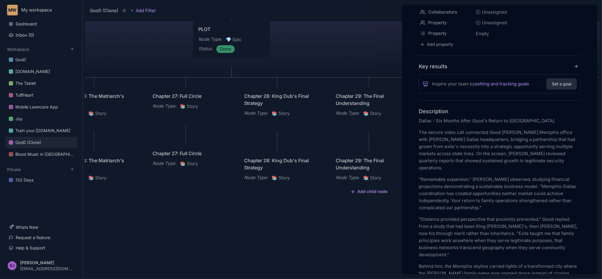
scroll to position [110, 0]
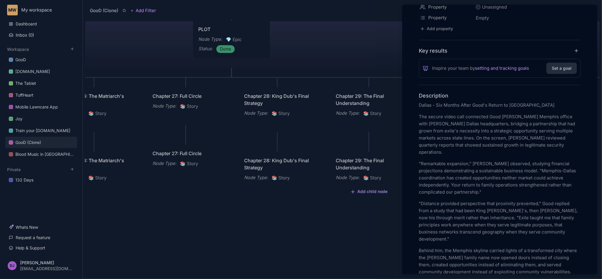
click at [367, 242] on div at bounding box center [301, 139] width 602 height 279
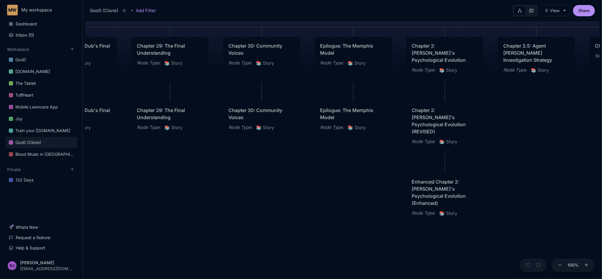
drag, startPoint x: 472, startPoint y: 237, endPoint x: 273, endPoint y: 187, distance: 205.2
click at [273, 187] on div "GooD (Clone) PLOT Node Type : 💎 Epic Status : Done Plot Revised Node Type : 📚 S…" at bounding box center [342, 149] width 515 height 260
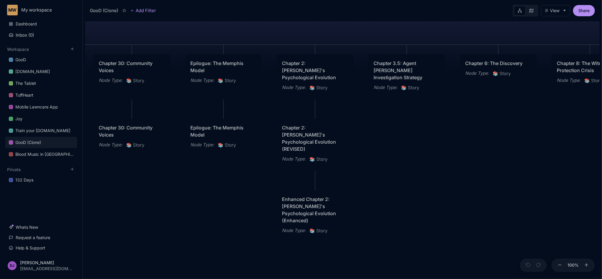
drag, startPoint x: 396, startPoint y: 202, endPoint x: 266, endPoint y: 220, distance: 131.0
click at [266, 220] on div "GooD (Clone) PLOT Node Type : 💎 Epic Status : Done Plot Revised Node Type : 📚 S…" at bounding box center [342, 149] width 515 height 260
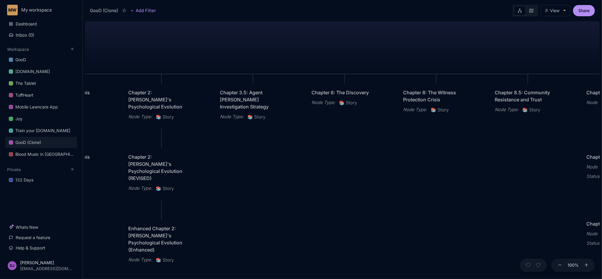
drag, startPoint x: 526, startPoint y: 133, endPoint x: 372, endPoint y: 163, distance: 156.5
click at [372, 163] on div "GooD (Clone) PLOT Node Type : 💎 Epic Status : Done Plot Revised Node Type : 📚 S…" at bounding box center [342, 149] width 515 height 260
click at [264, 103] on div "Chapter 3.5: Agent Chen's Investigation Strategy" at bounding box center [253, 99] width 66 height 21
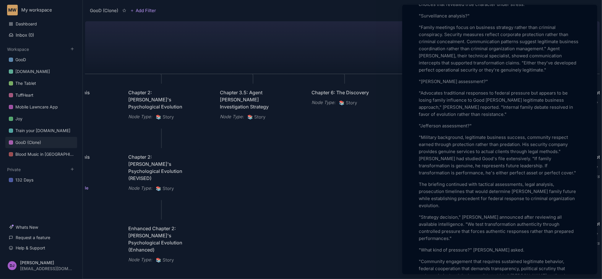
scroll to position [536, 0]
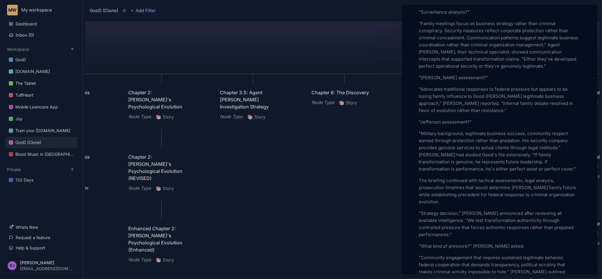
click at [370, 184] on div at bounding box center [301, 139] width 602 height 279
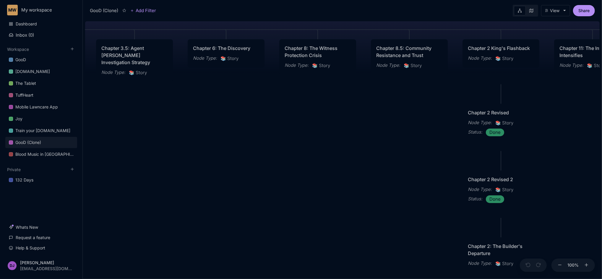
drag, startPoint x: 489, startPoint y: 205, endPoint x: 371, endPoint y: 161, distance: 126.6
click at [371, 161] on div "GooD (Clone) PLOT Node Type : 💎 Epic Status : Done Plot Revised Node Type : 📚 S…" at bounding box center [342, 149] width 515 height 260
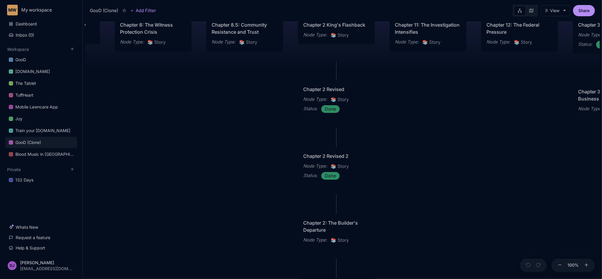
drag, startPoint x: 422, startPoint y: 240, endPoint x: 258, endPoint y: 217, distance: 166.3
click at [258, 217] on div "GooD (Clone) PLOT Node Type : 💎 Epic Status : Done Plot Revised Node Type : 📚 S…" at bounding box center [342, 149] width 515 height 260
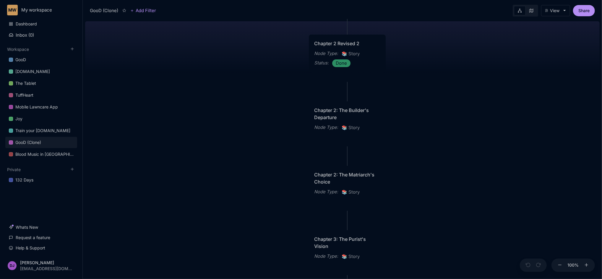
drag, startPoint x: 432, startPoint y: 174, endPoint x: 443, endPoint y: 61, distance: 113.2
click at [443, 61] on div "GooD (Clone) PLOT Node Type : 💎 Epic Status : Done Plot Revised Node Type : 📚 S…" at bounding box center [342, 149] width 515 height 260
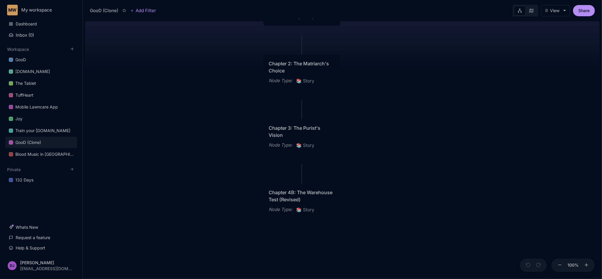
drag, startPoint x: 446, startPoint y: 206, endPoint x: 400, endPoint y: 95, distance: 119.9
click at [400, 95] on div "GooD (Clone) PLOT Node Type : 💎 Epic Status : Done Plot Revised Node Type : 📚 S…" at bounding box center [342, 149] width 515 height 260
click at [306, 138] on div "Chapter 3: The Purist's Vision" at bounding box center [302, 131] width 66 height 14
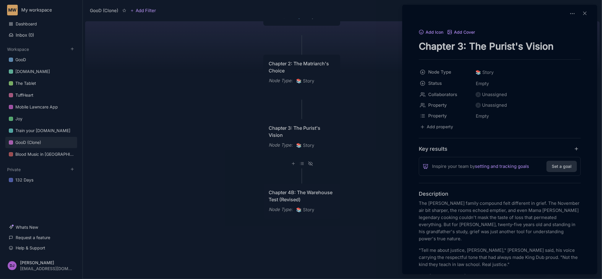
click at [389, 186] on div at bounding box center [301, 139] width 602 height 279
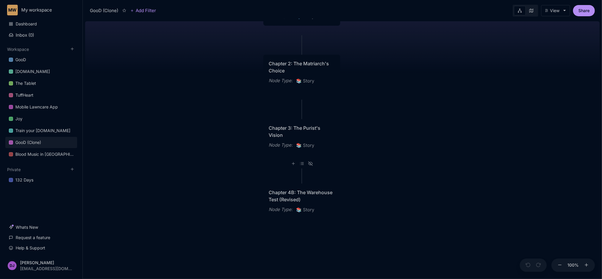
click at [330, 153] on div "Chapter 3: The Purist's Vision Node Type : 📚 Story" at bounding box center [301, 136] width 77 height 35
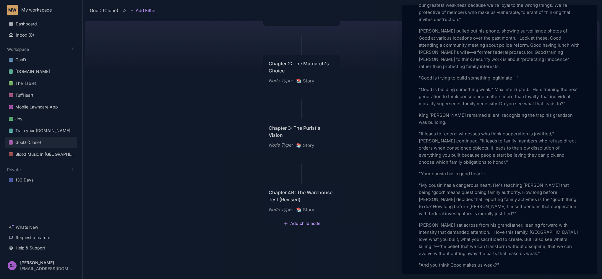
scroll to position [552, 0]
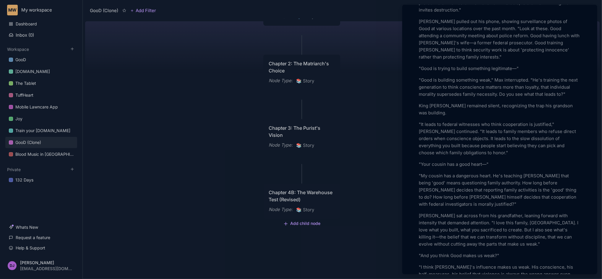
click at [390, 216] on div at bounding box center [301, 139] width 602 height 279
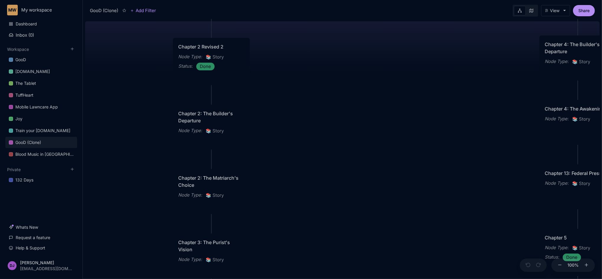
drag, startPoint x: 478, startPoint y: 185, endPoint x: 388, endPoint y: 299, distance: 145.9
click at [388, 279] on html "MW My workspace Dashboard Inbox ( 0 ) Workspace GooD Sizemic.com The Tablet Tuf…" at bounding box center [301, 139] width 602 height 279
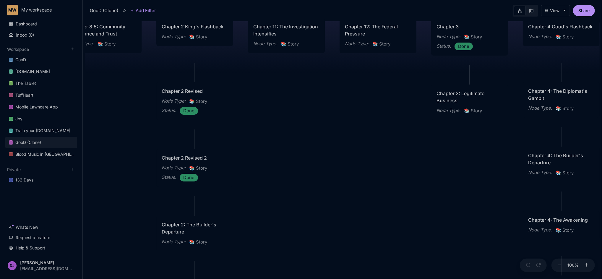
drag, startPoint x: 407, startPoint y: 167, endPoint x: 391, endPoint y: 278, distance: 112.4
click at [391, 278] on div "GooD (Clone) PLOT Node Type : 💎 Epic Status : Done Plot Revised Node Type : 📚 S…" at bounding box center [342, 149] width 515 height 260
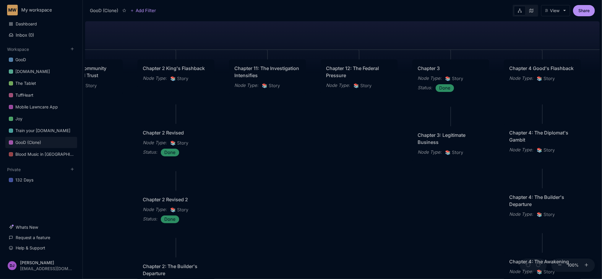
drag, startPoint x: 379, startPoint y: 170, endPoint x: 360, endPoint y: 211, distance: 45.8
click at [360, 211] on div "GooD (Clone) PLOT Node Type : 💎 Epic Status : Done Plot Revised Node Type : 📚 S…" at bounding box center [342, 149] width 515 height 260
click at [280, 89] on span "📚 Story" at bounding box center [271, 85] width 18 height 7
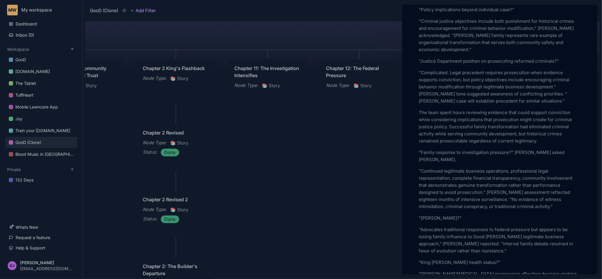
scroll to position [426, 0]
